Goal: Navigation & Orientation: Find specific page/section

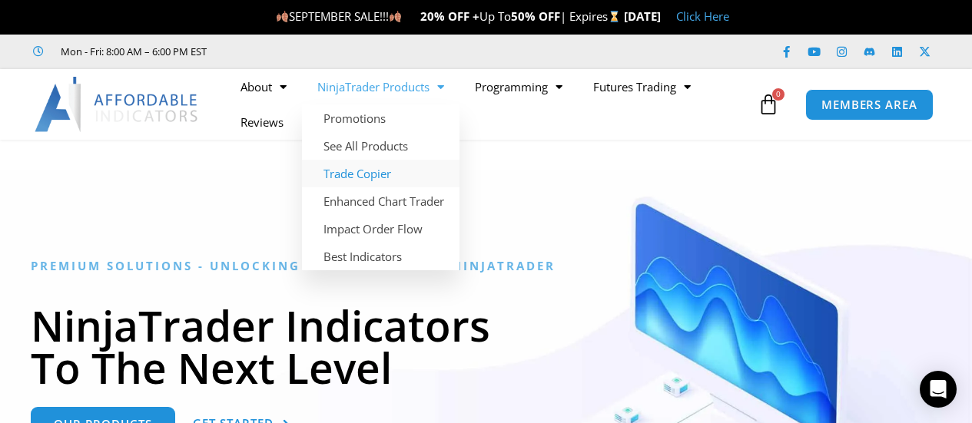
click at [363, 172] on link "Trade Copier" at bounding box center [380, 174] width 157 height 28
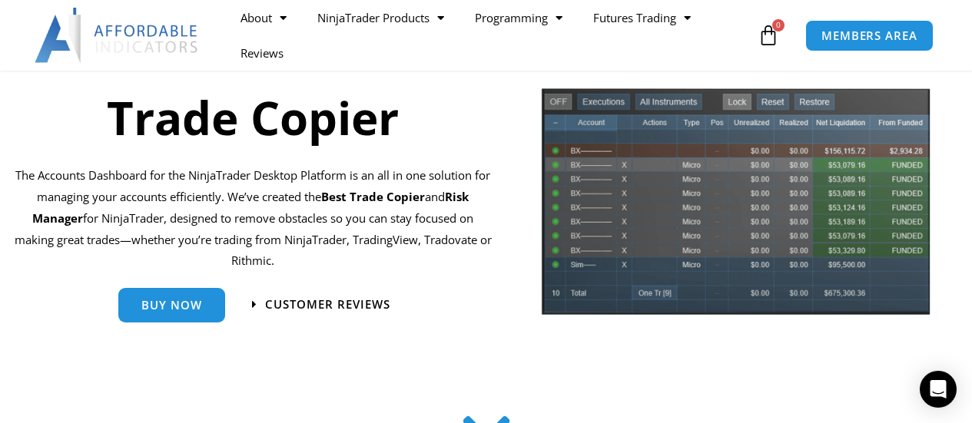
scroll to position [307, 0]
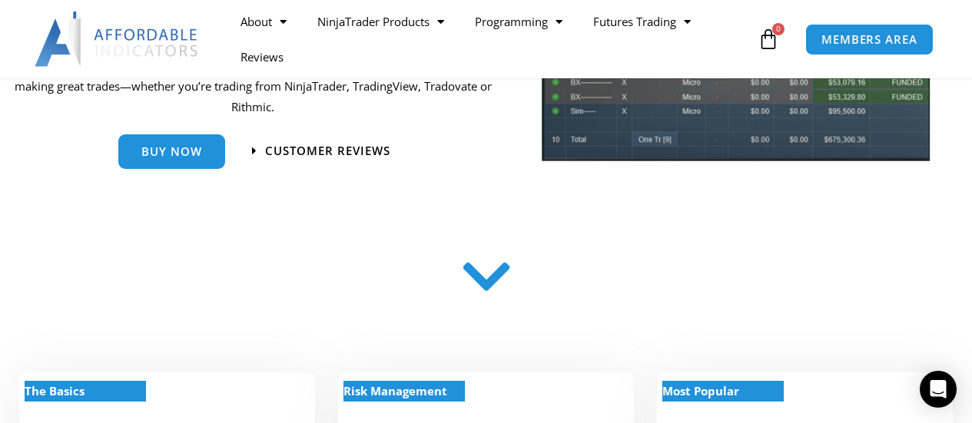
click at [489, 283] on icon at bounding box center [486, 277] width 55 height 55
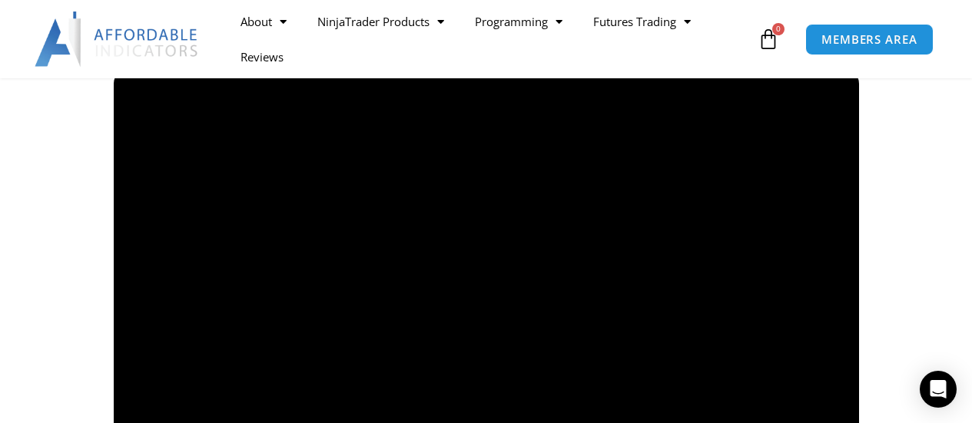
scroll to position [1229, 0]
